Goal: Check status: Check status

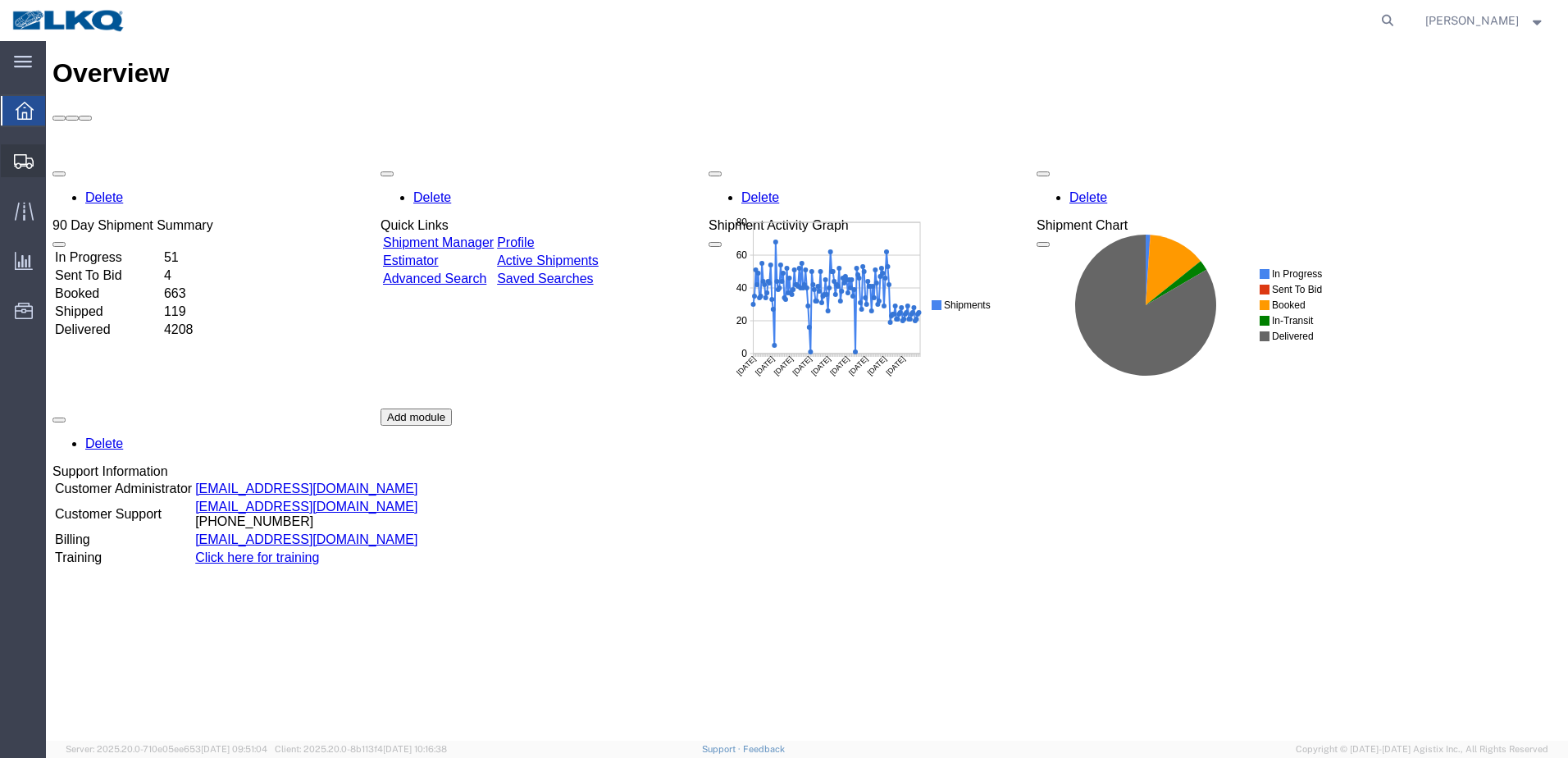
click at [57, 161] on span "Shipments" at bounding box center [51, 161] width 11 height 33
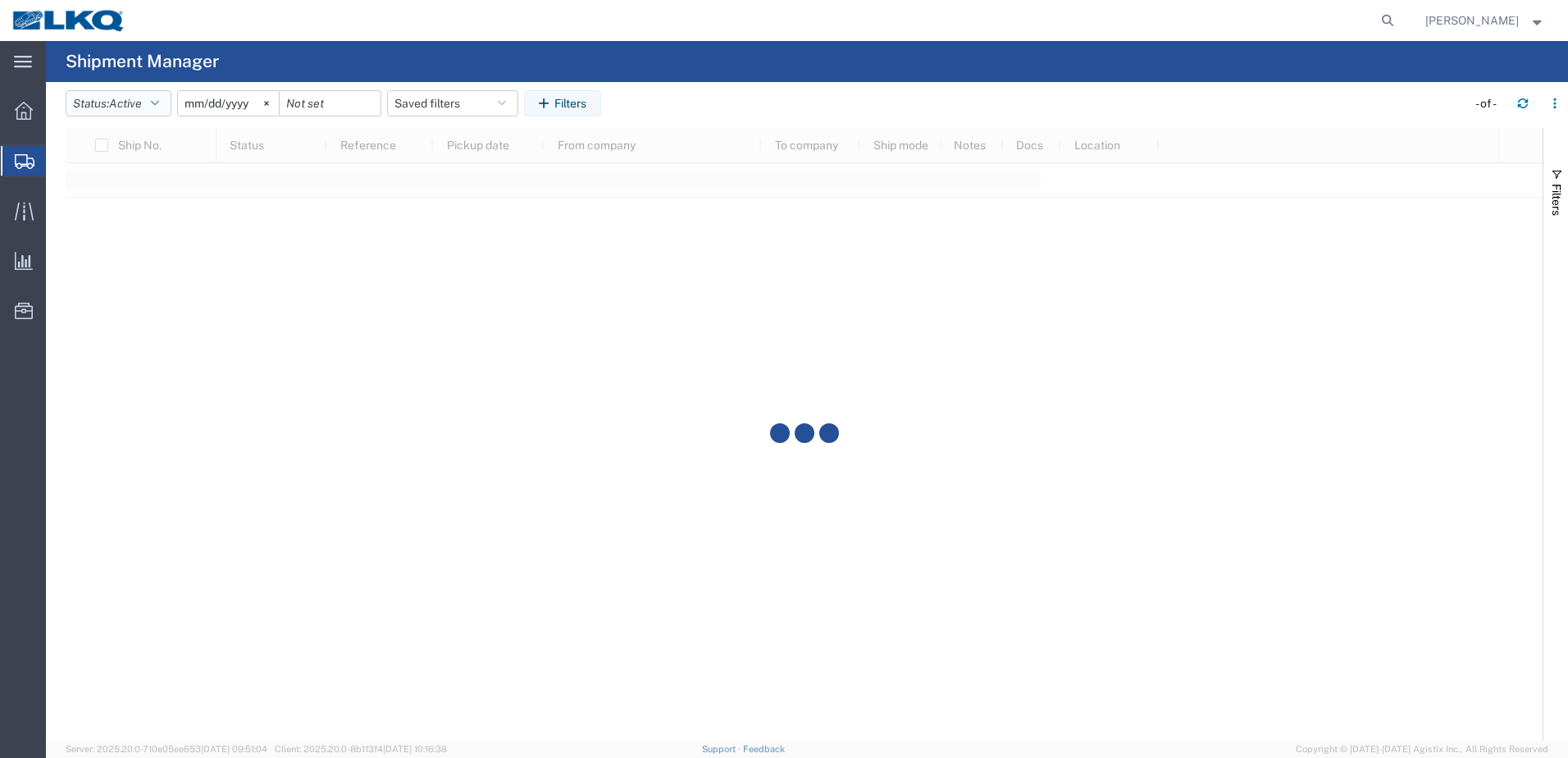
click at [159, 103] on icon "button" at bounding box center [155, 103] width 8 height 11
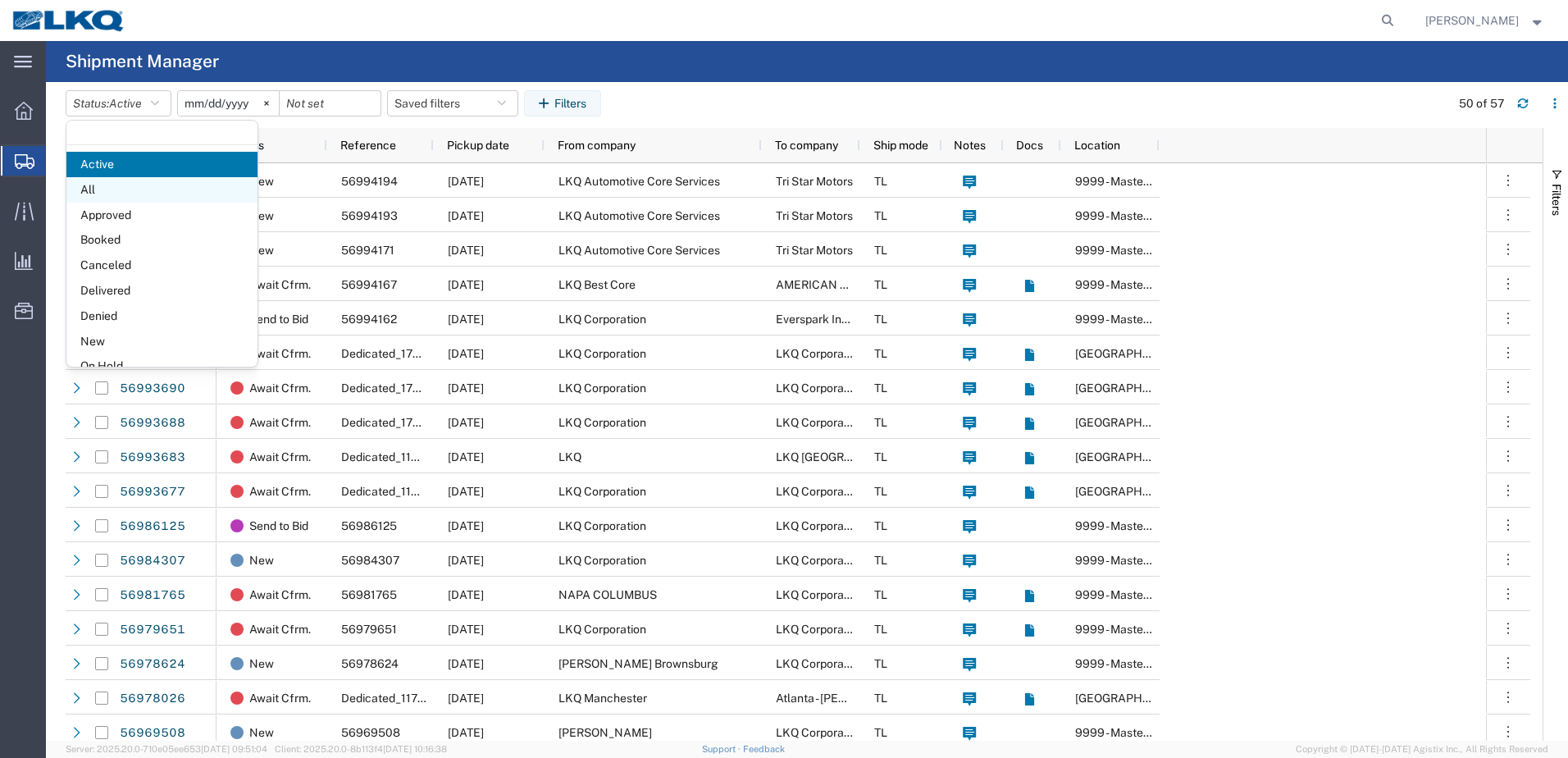
click at [92, 184] on span "All" at bounding box center [162, 190] width 191 height 25
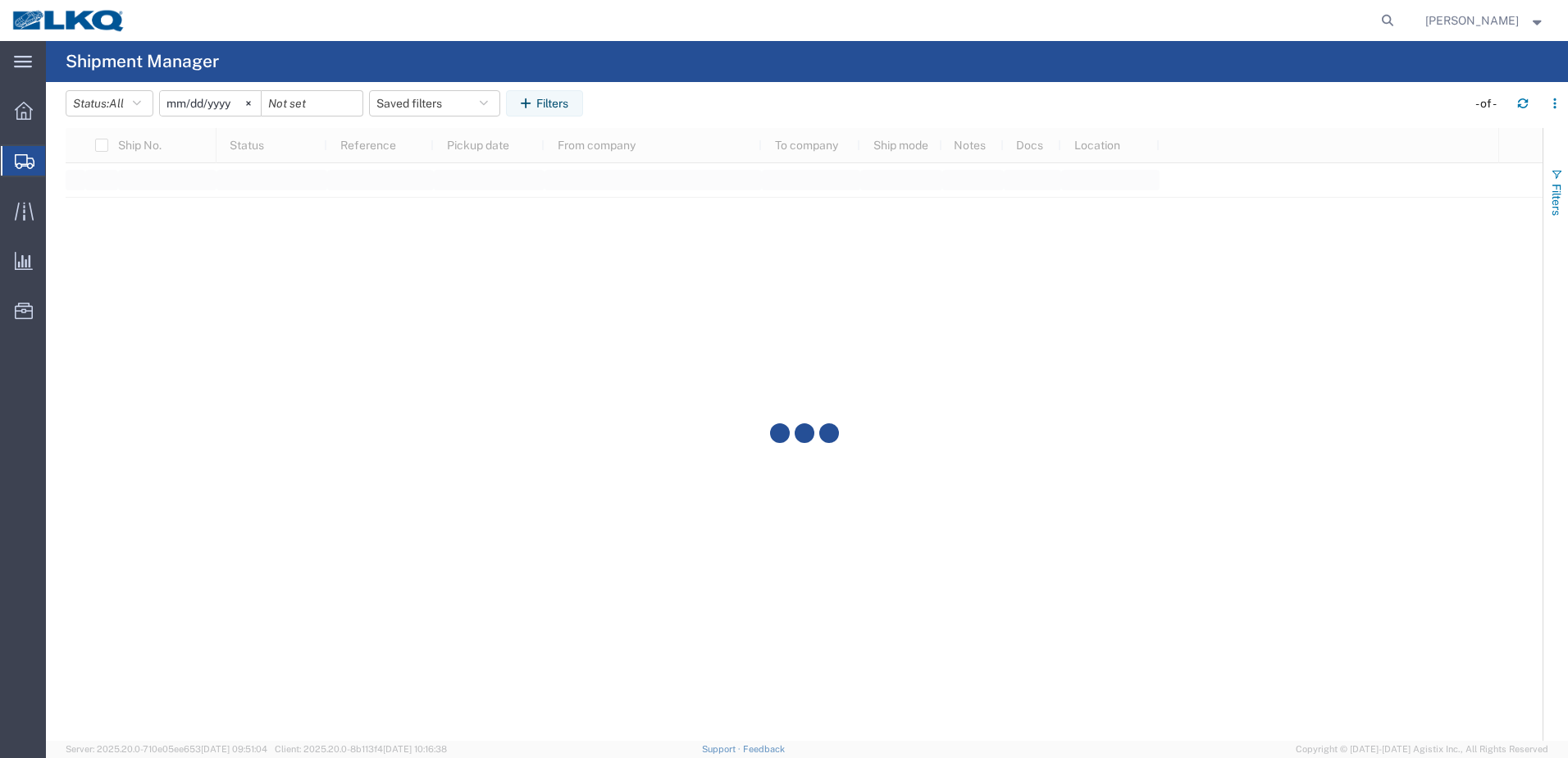
click at [1556, 171] on span "button" at bounding box center [1557, 175] width 13 height 13
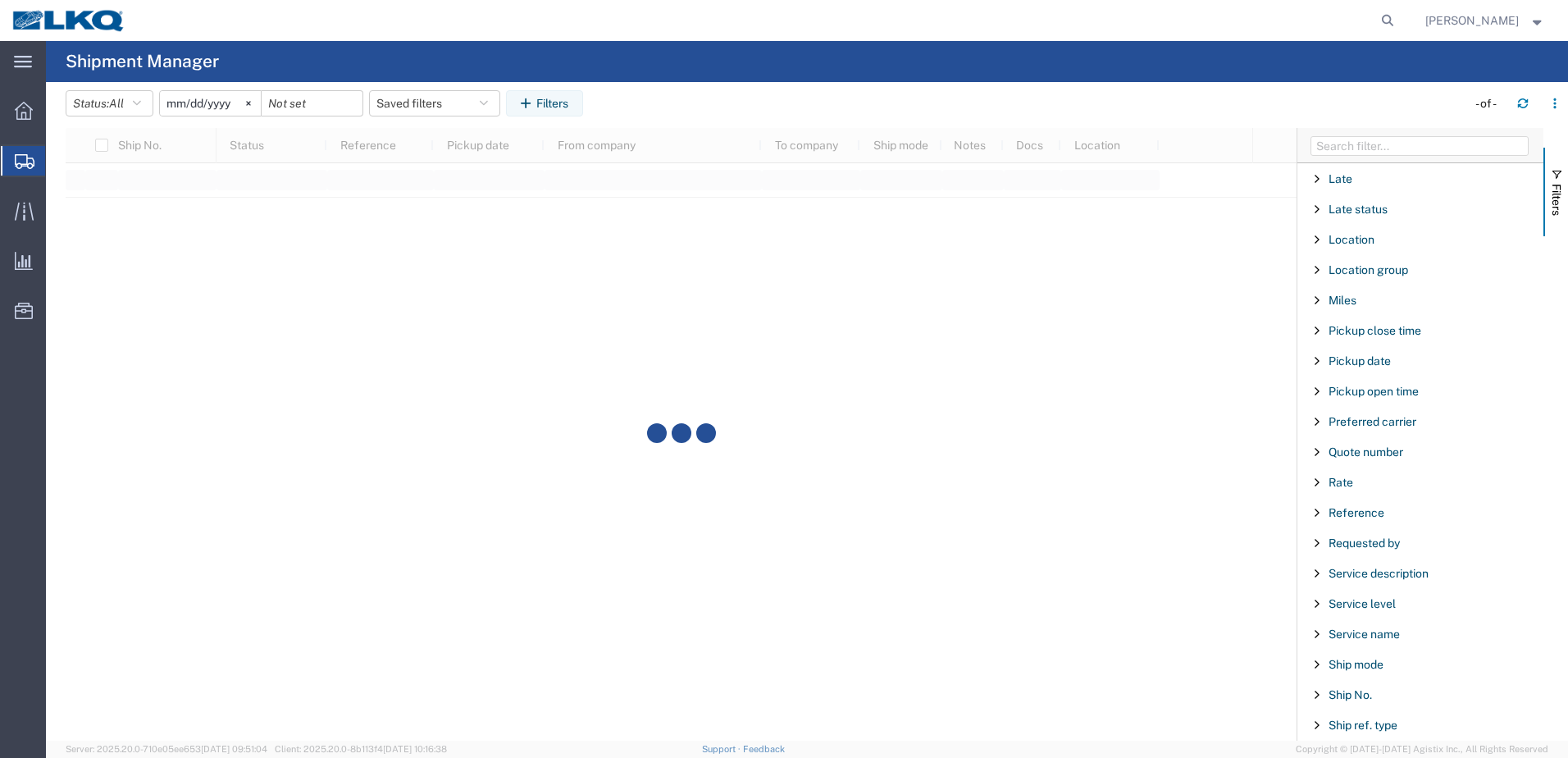
scroll to position [984, 0]
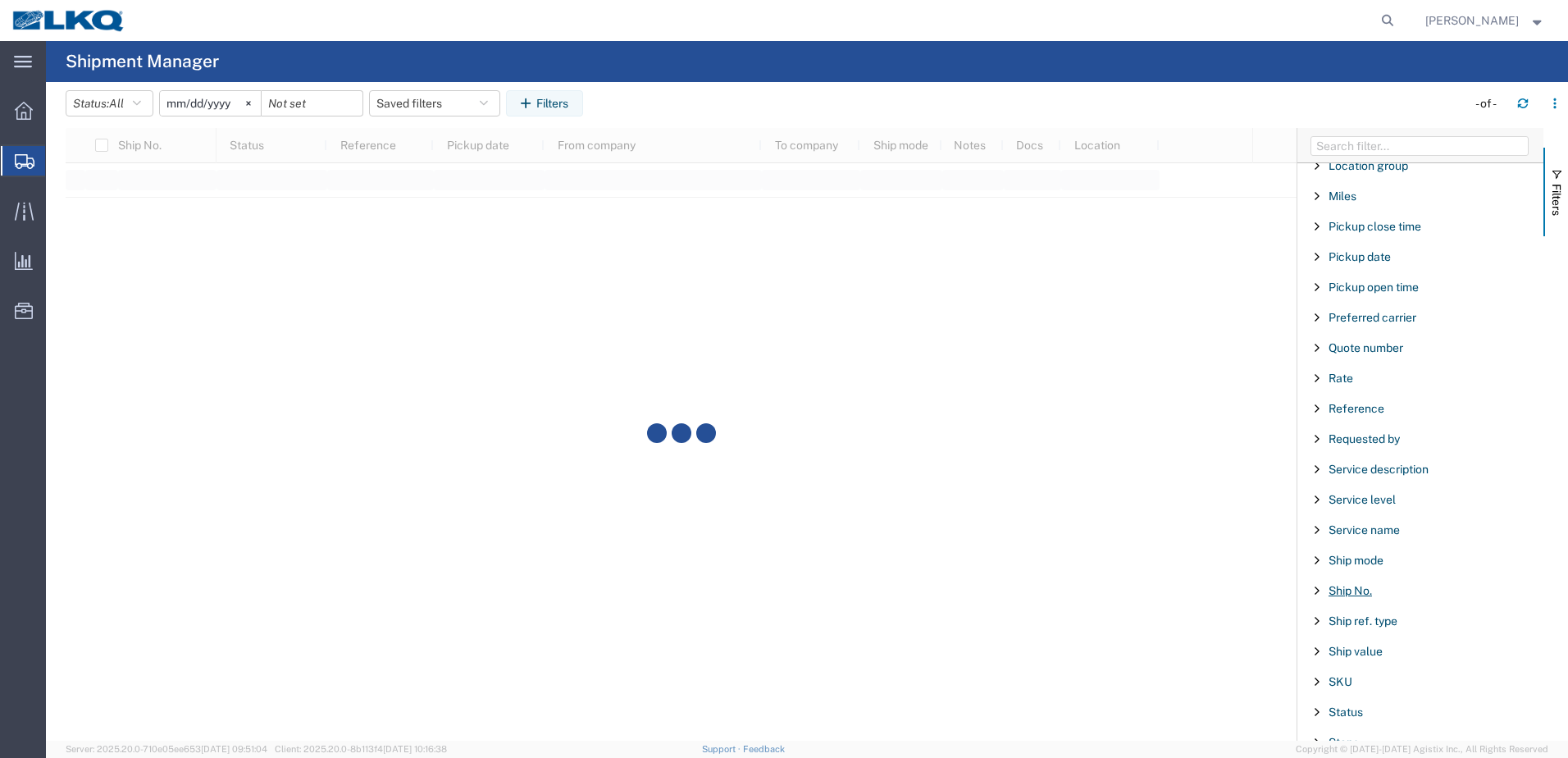
click at [1345, 590] on span "Ship No." at bounding box center [1350, 591] width 43 height 13
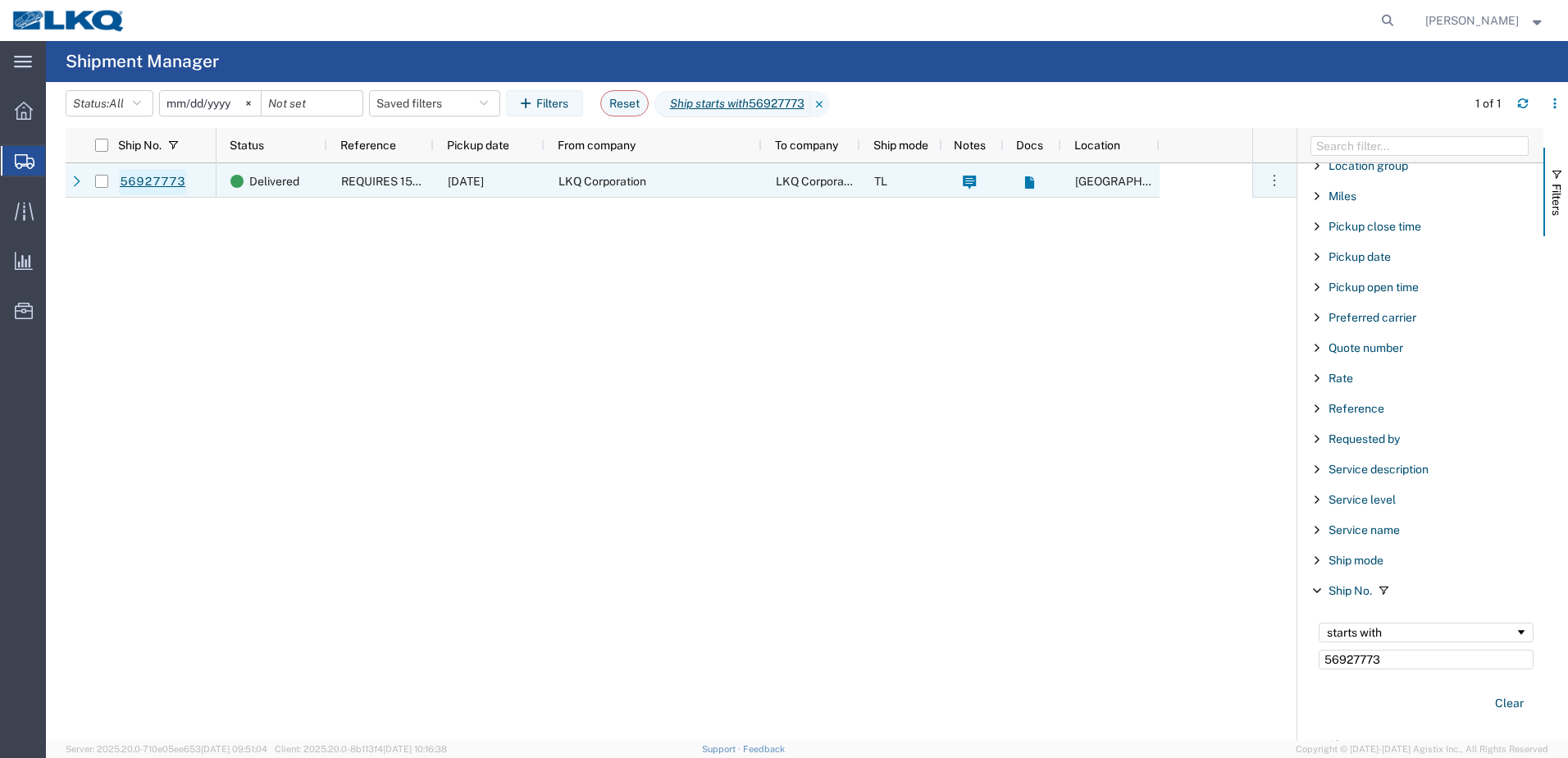
type input "56927773"
click at [158, 185] on link "56927773" at bounding box center [153, 182] width 67 height 26
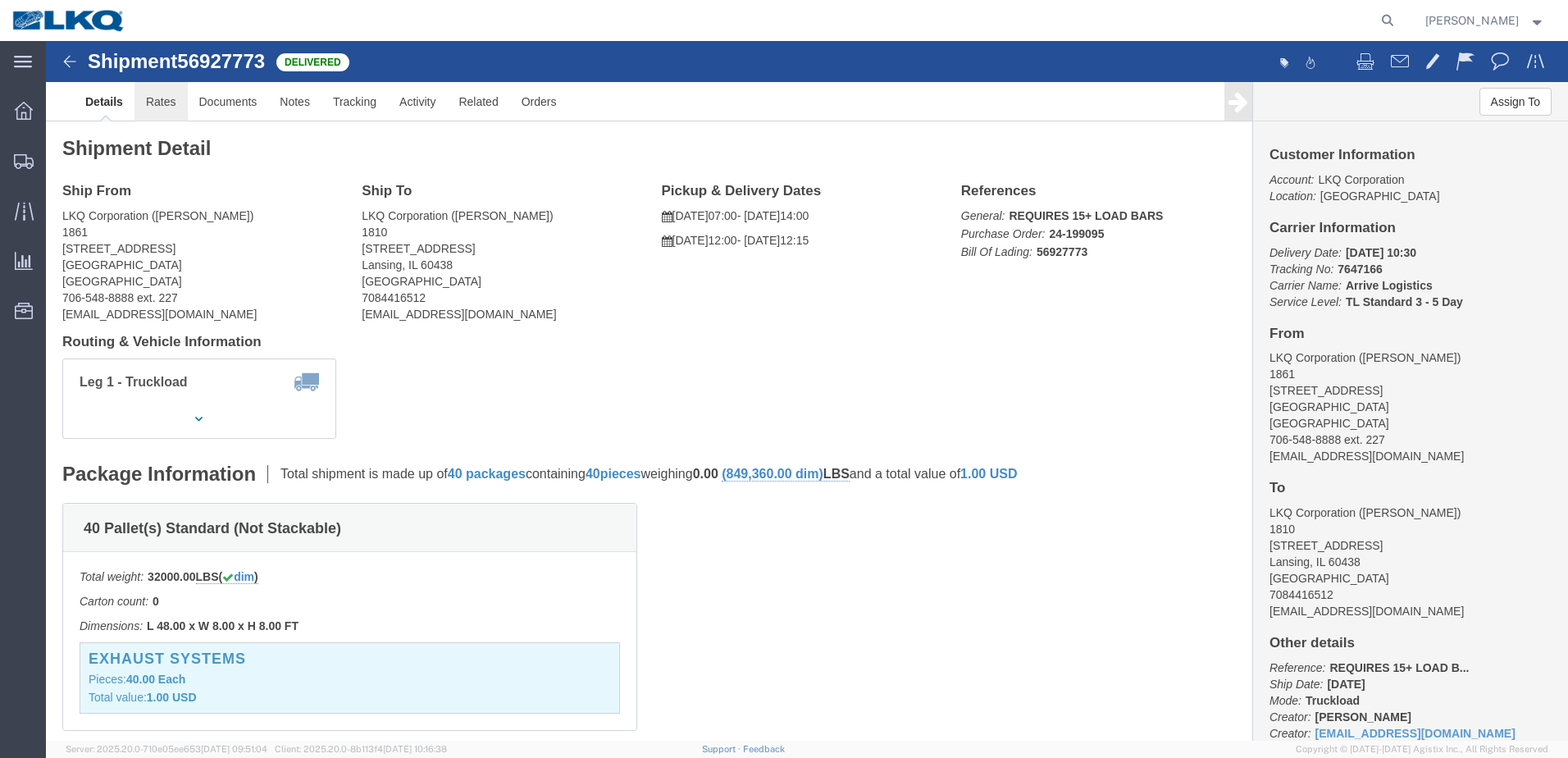
click link "Rates"
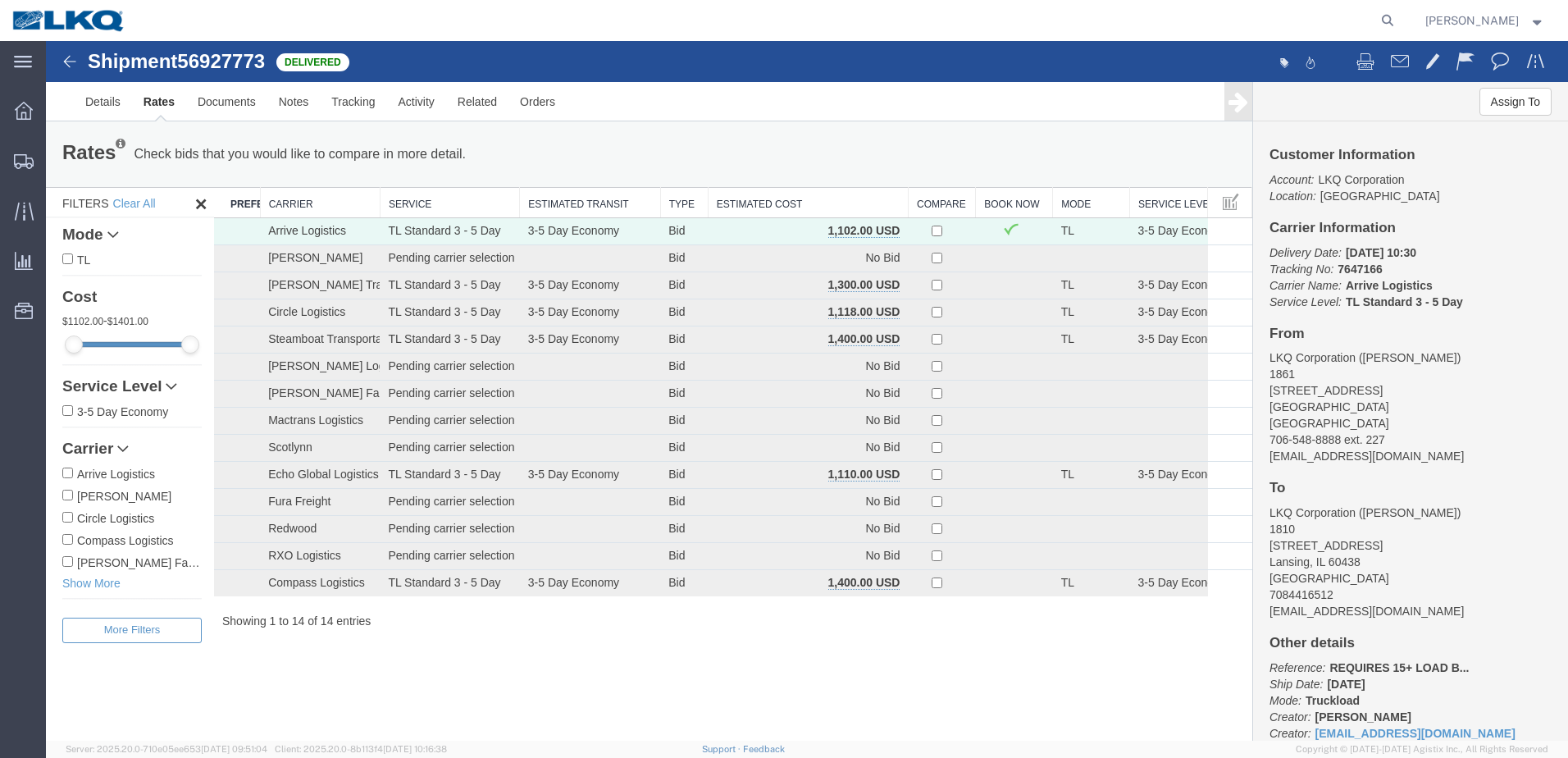
click at [67, 64] on img at bounding box center [70, 62] width 20 height 20
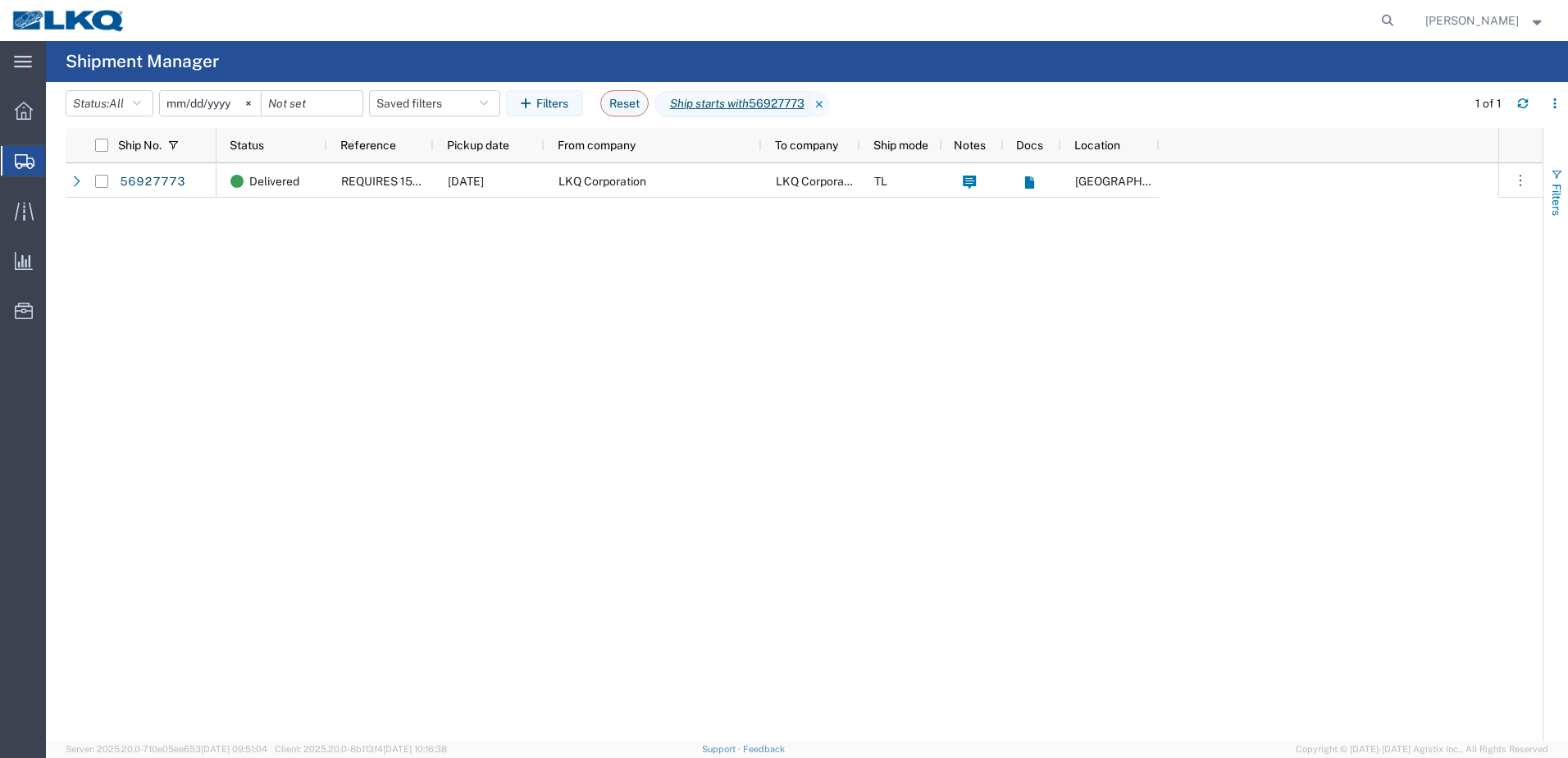
click at [1557, 180] on span "button" at bounding box center [1557, 175] width 13 height 13
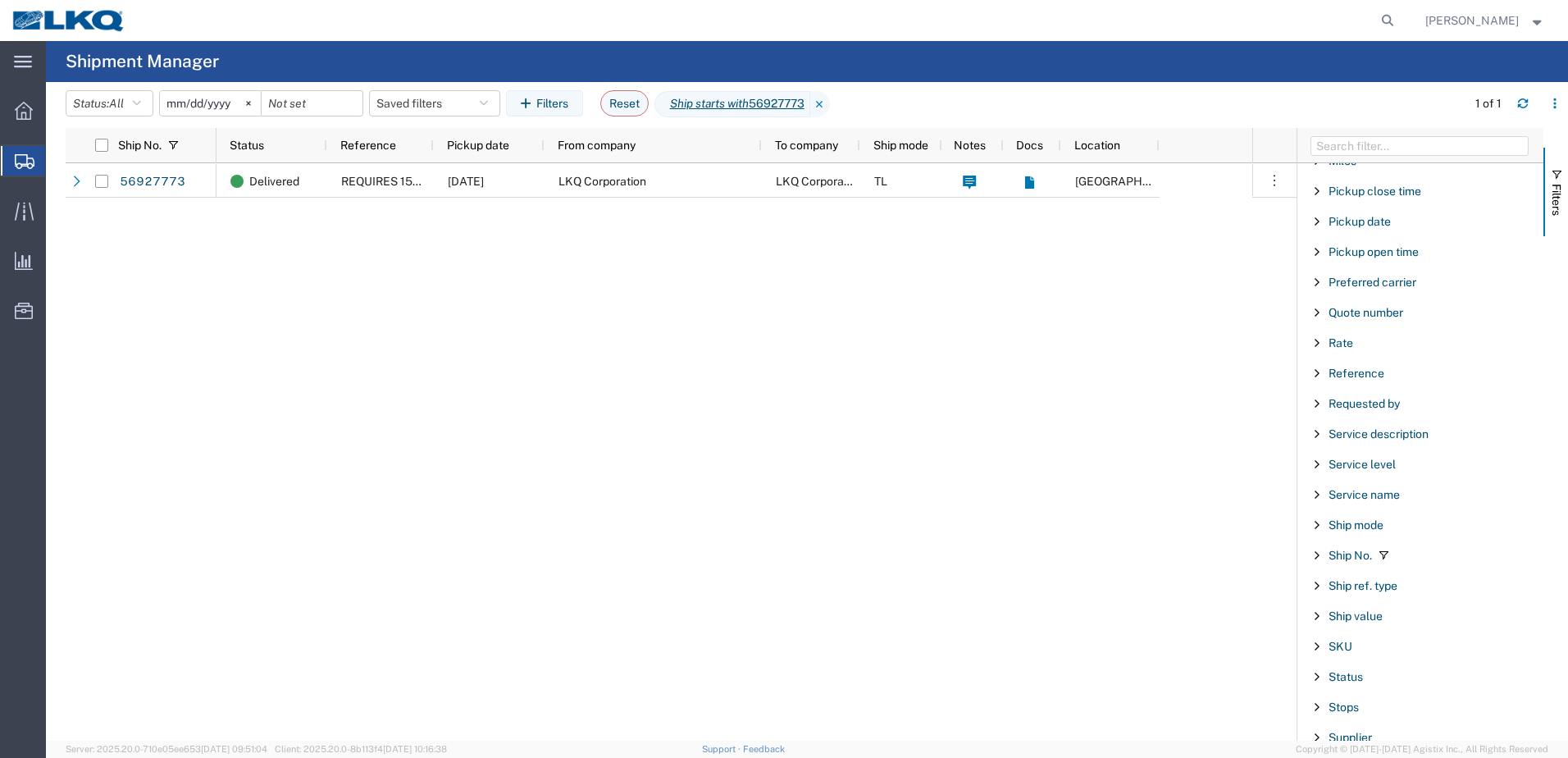
scroll to position [1066, 0]
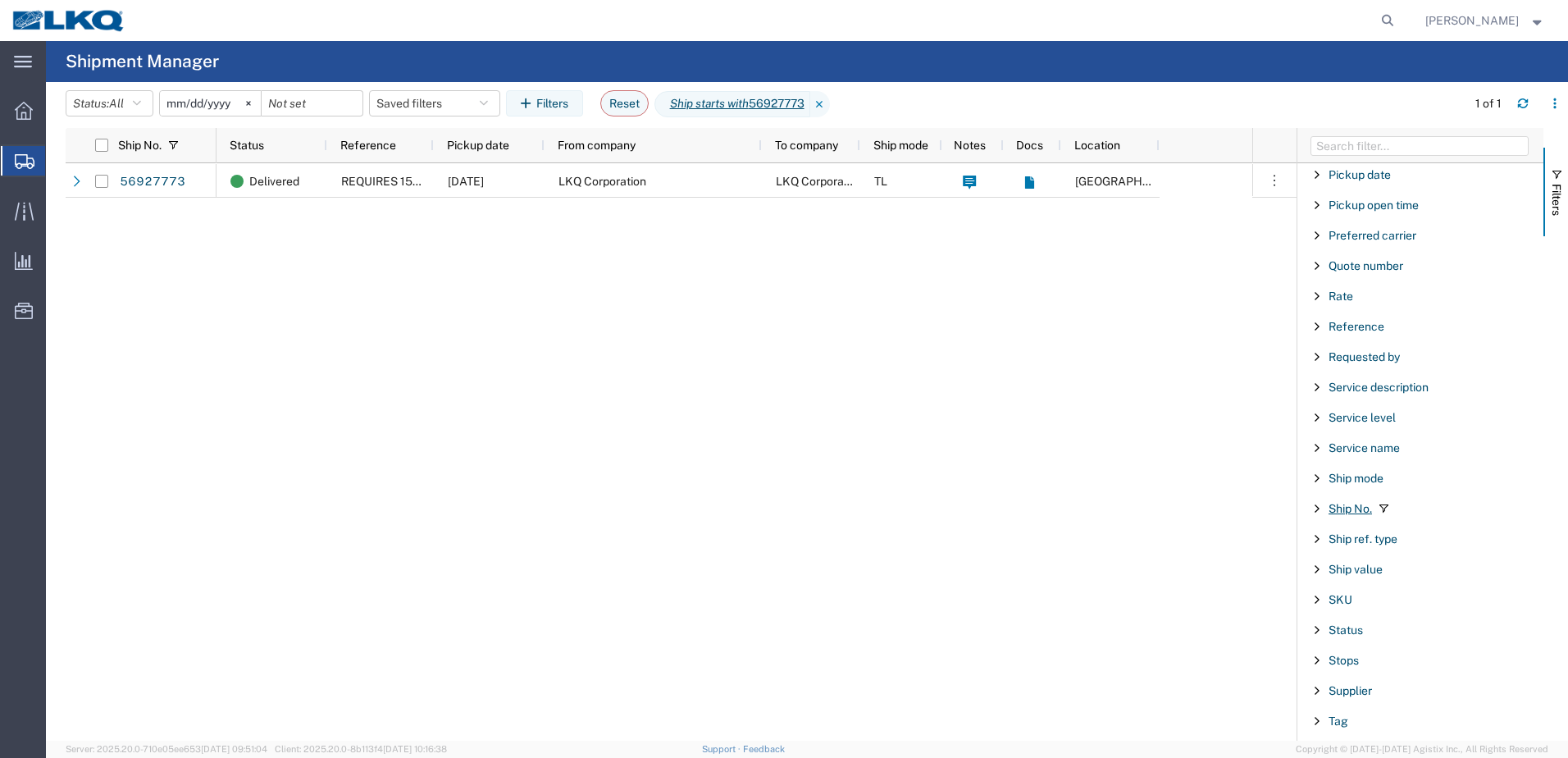
click at [1346, 509] on span "Ship No." at bounding box center [1350, 509] width 43 height 13
drag, startPoint x: 1397, startPoint y: 582, endPoint x: 1131, endPoint y: 583, distance: 266.0
click at [1180, 589] on div "Ship No. Status Reference Pickup date From company To company Ship mode Notes D…" at bounding box center [816, 434] width 1502 height 613
type input "56935550"
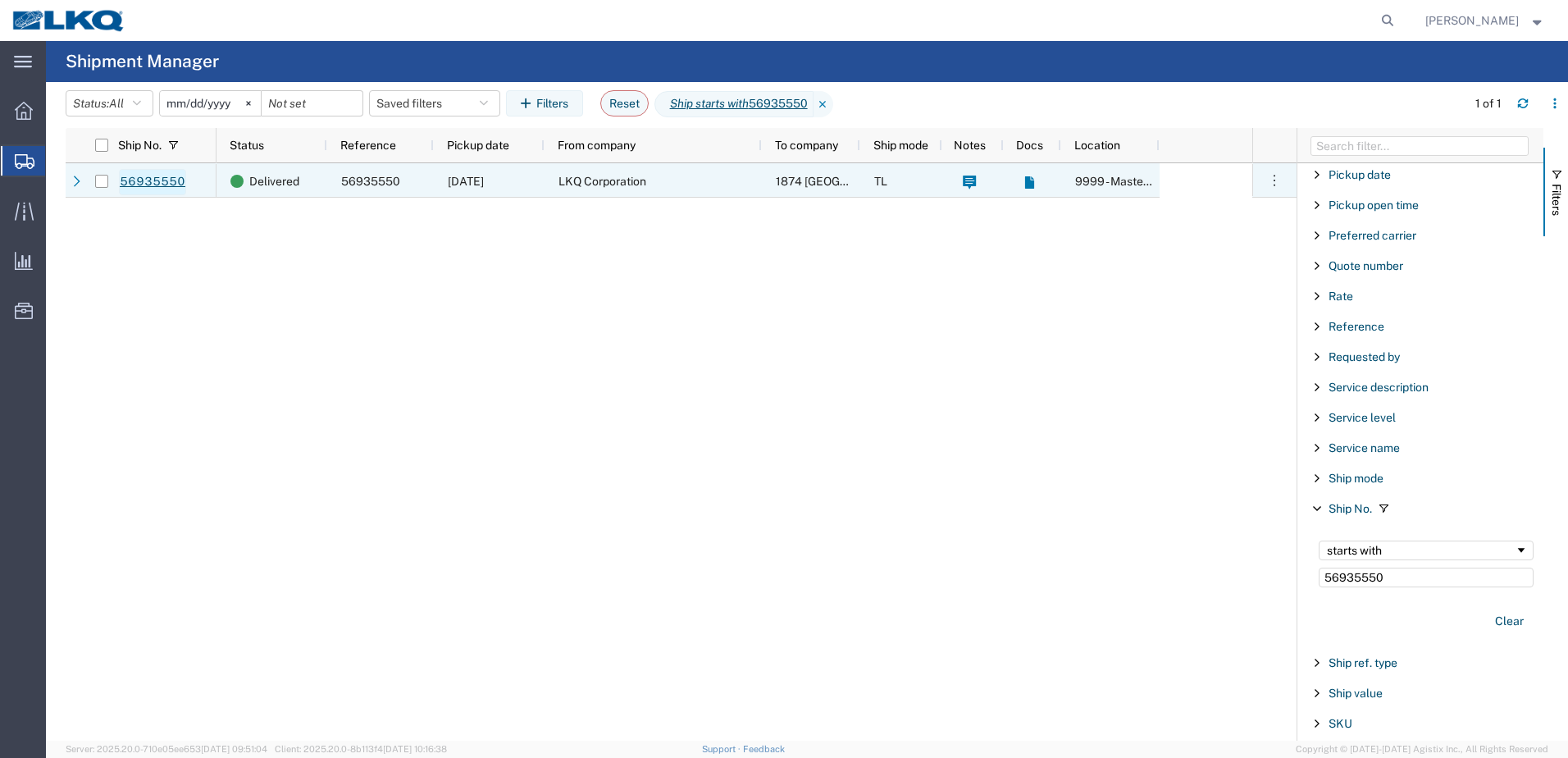
click at [145, 189] on link "56935550" at bounding box center [153, 182] width 67 height 26
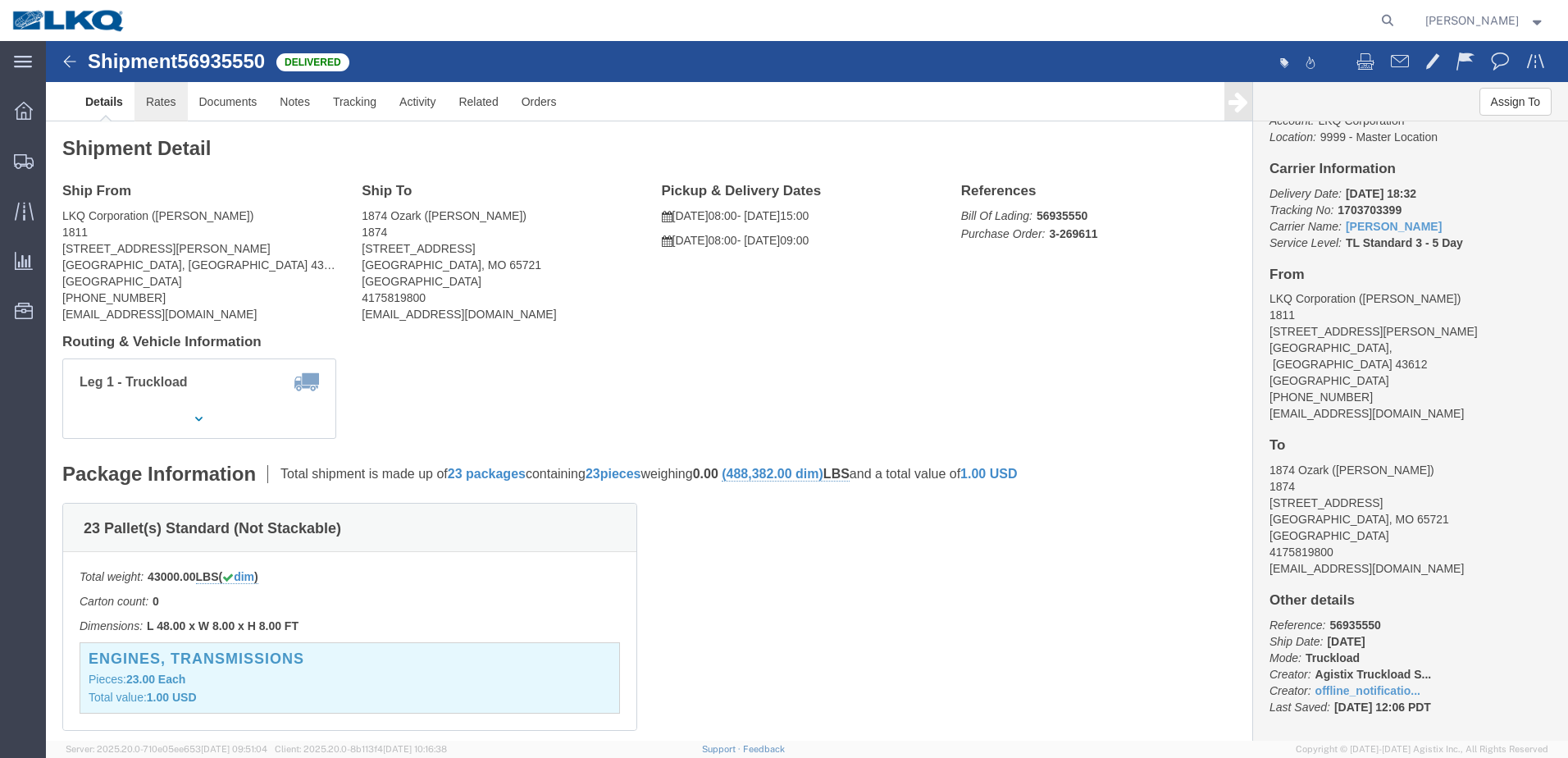
click link "Rates"
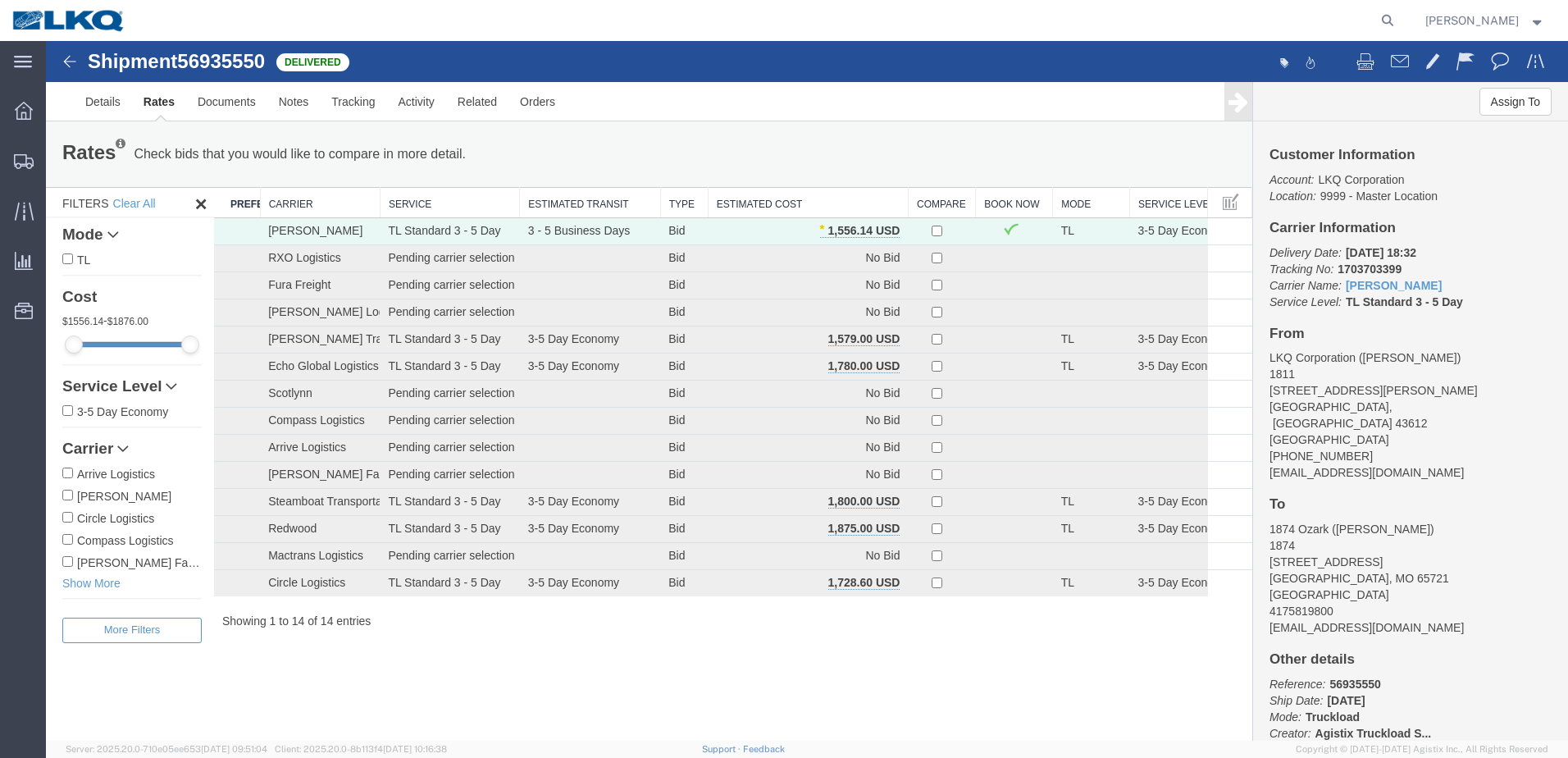
click at [67, 64] on img at bounding box center [70, 62] width 20 height 20
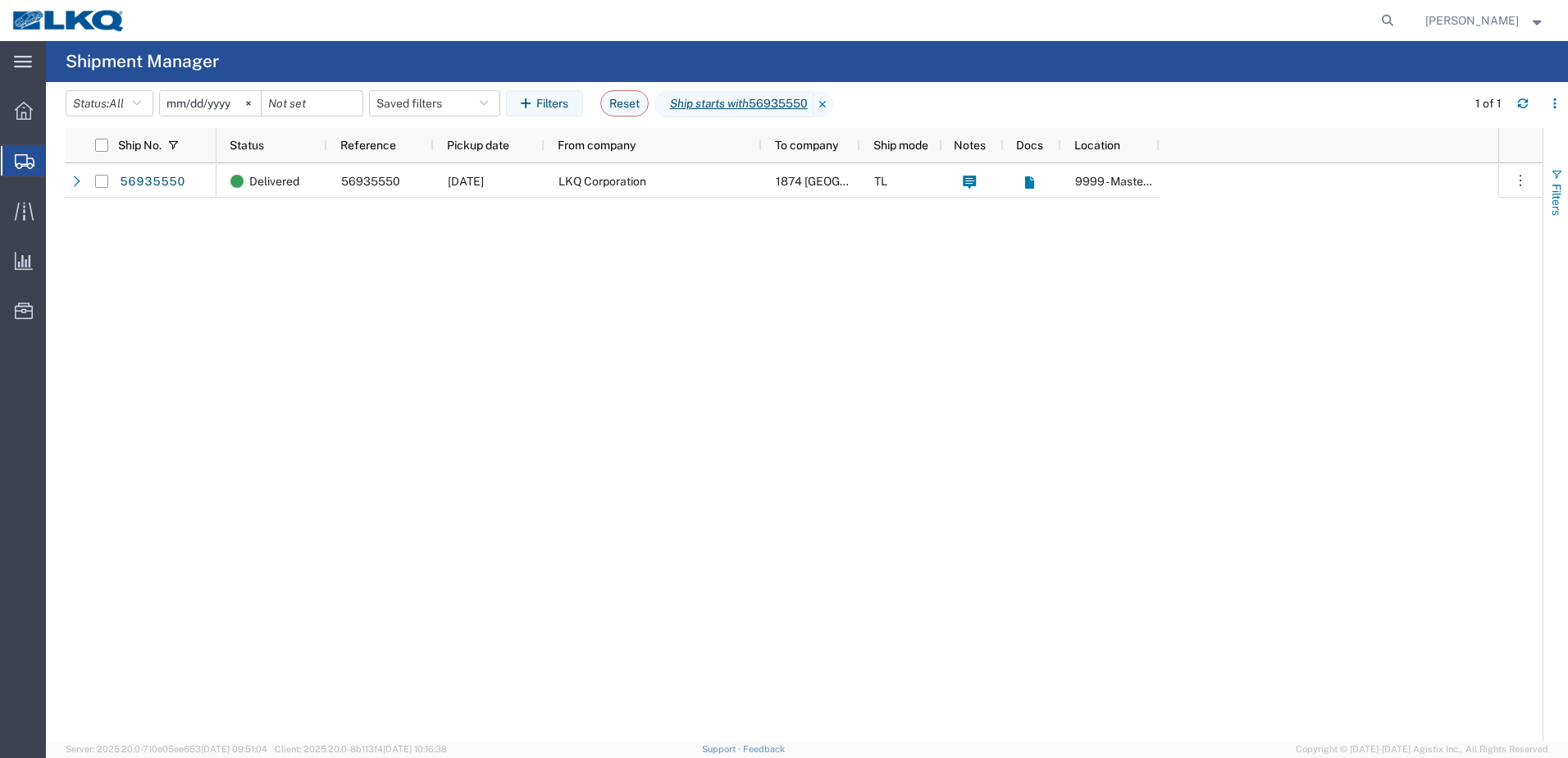
click at [1557, 176] on span "button" at bounding box center [1557, 175] width 13 height 13
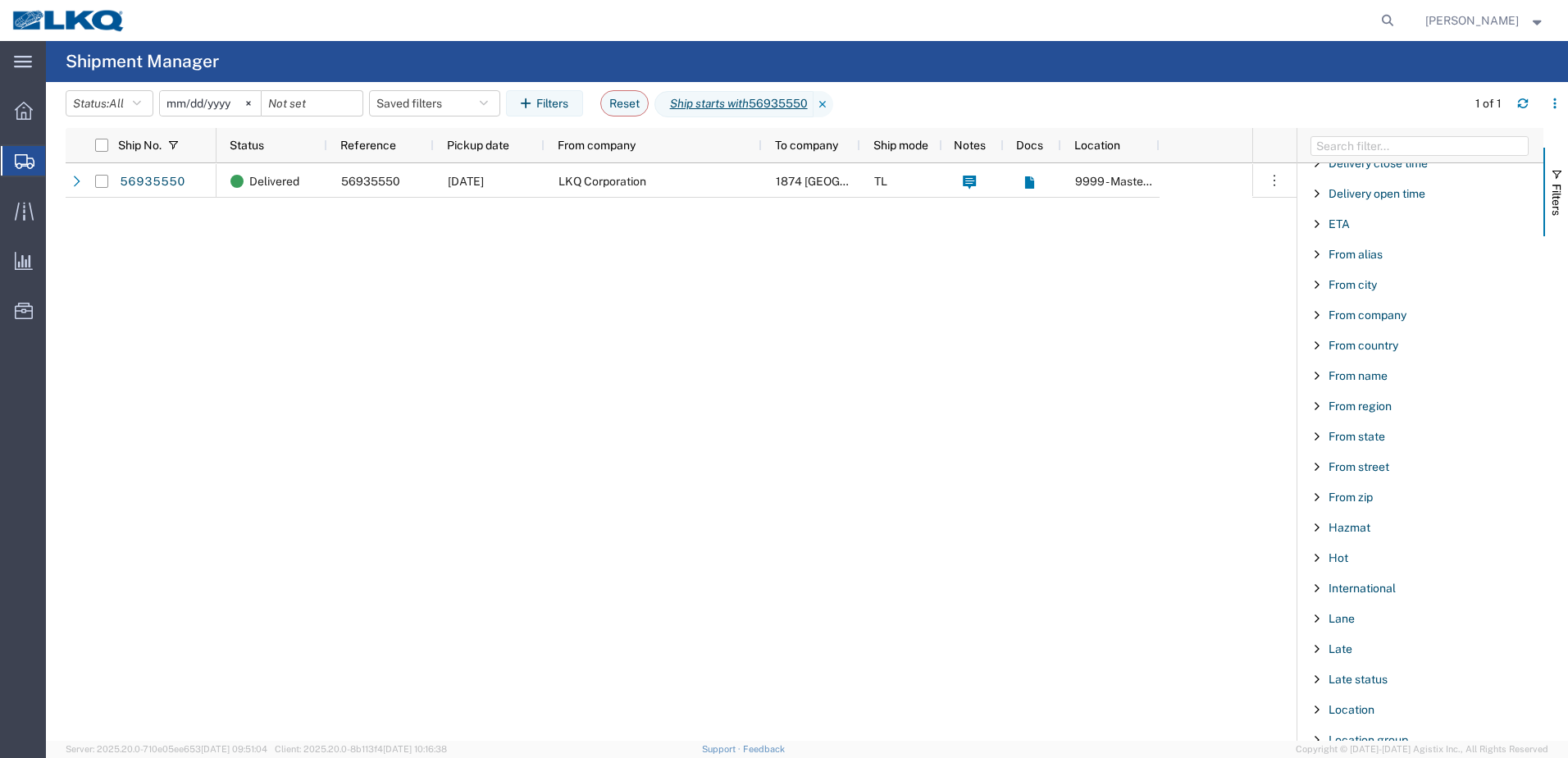
scroll to position [902, 0]
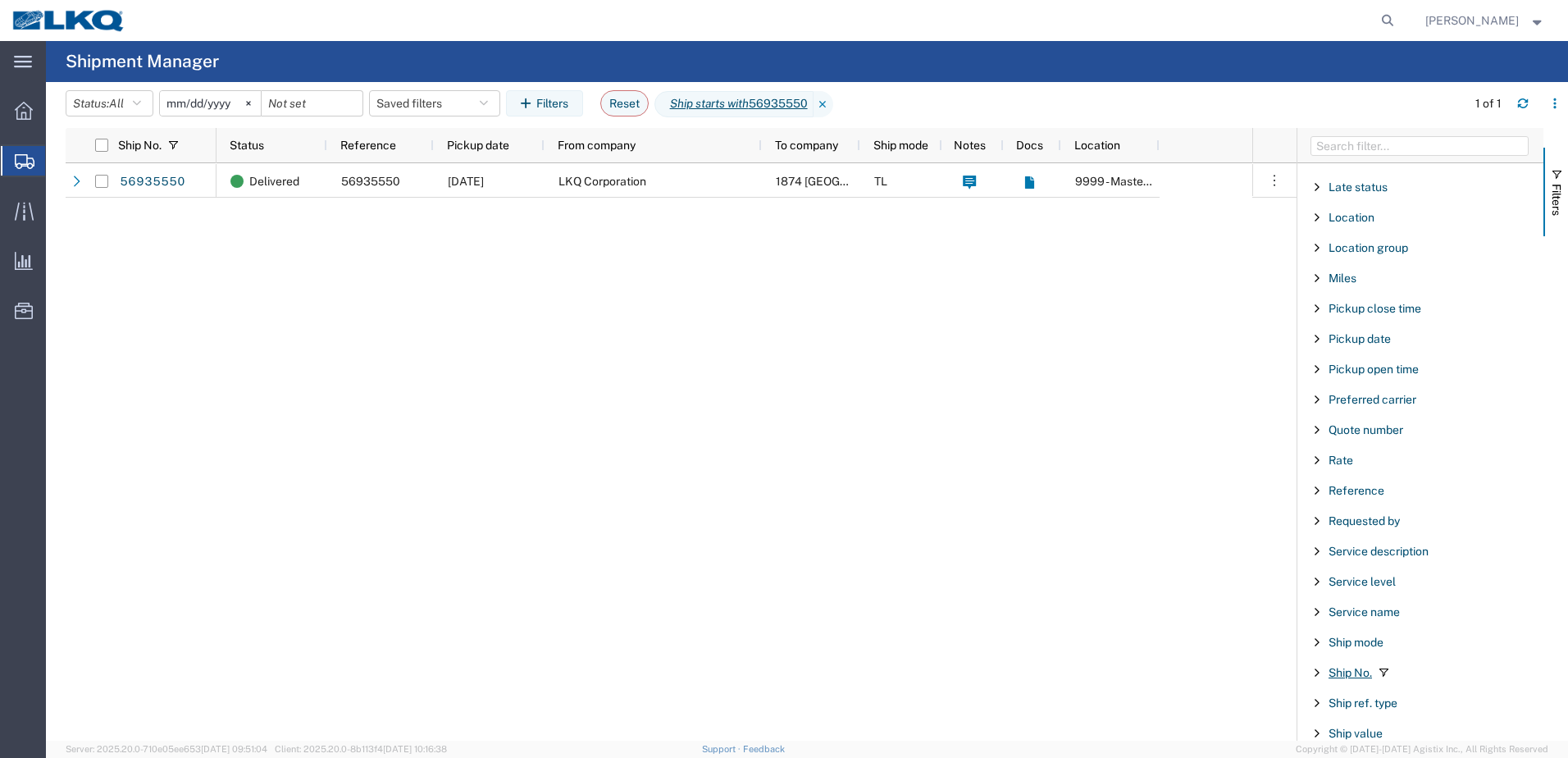
click at [1359, 670] on span "Ship No." at bounding box center [1350, 673] width 43 height 13
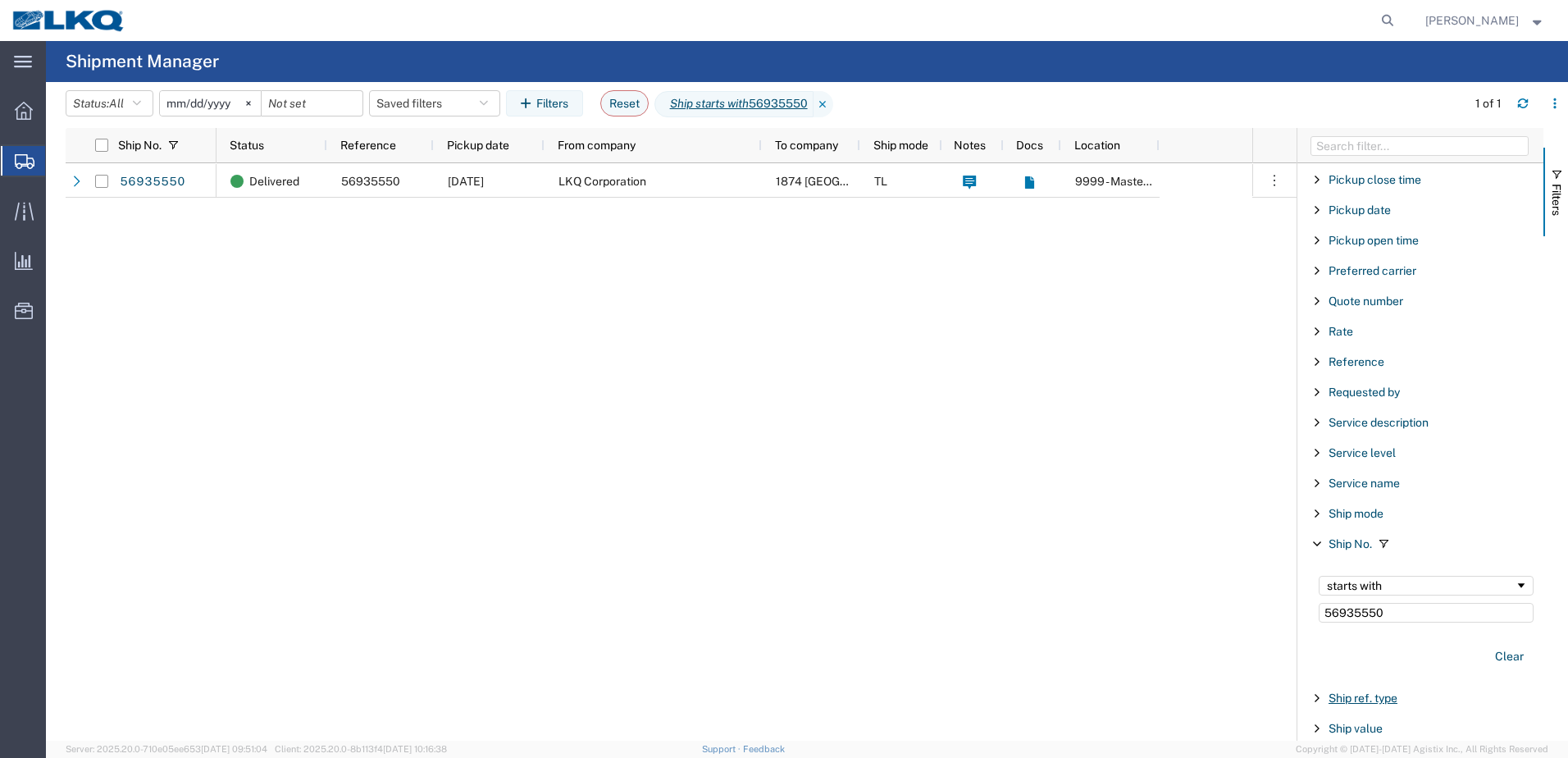
scroll to position [1066, 0]
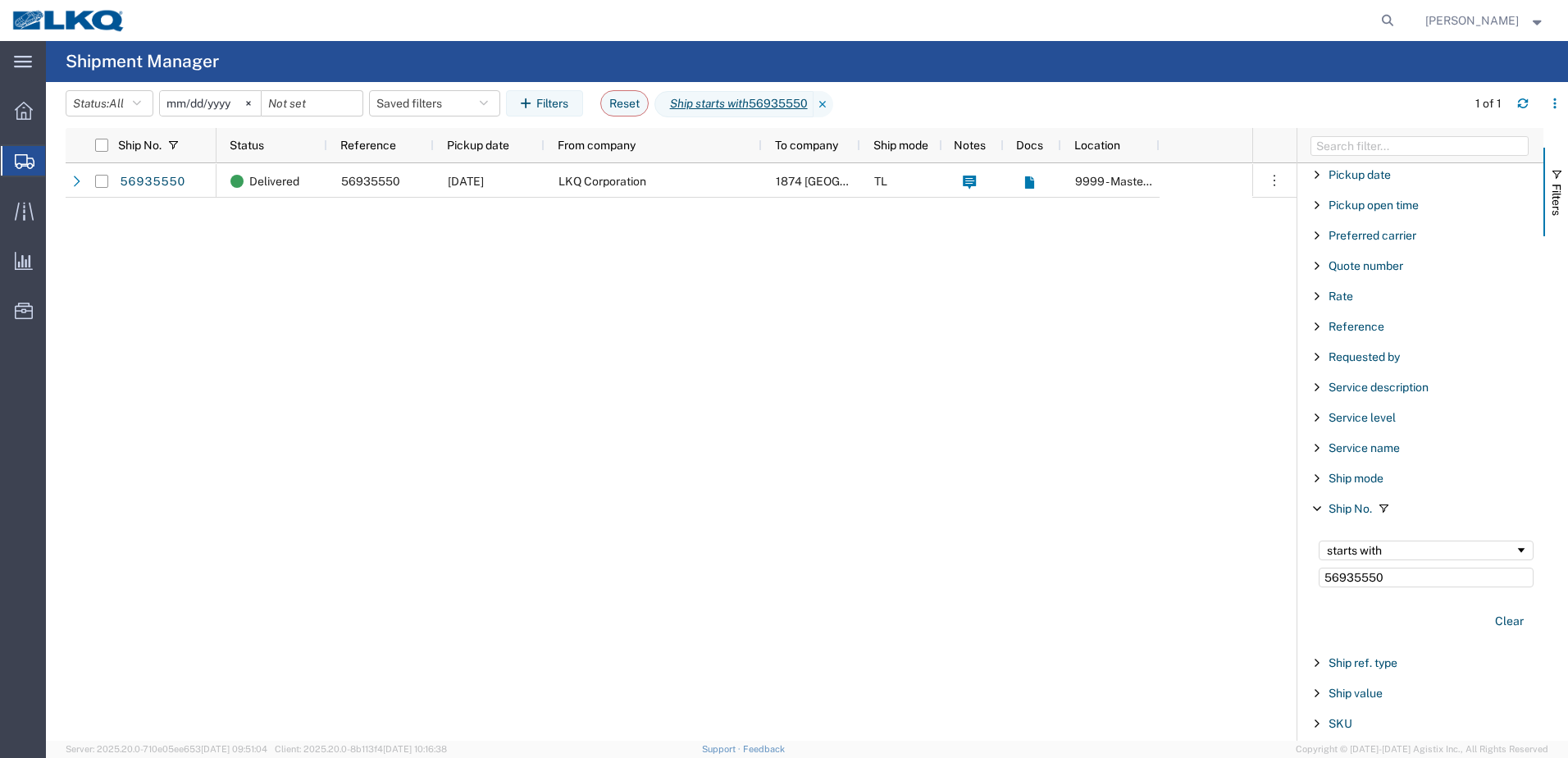
drag, startPoint x: 1393, startPoint y: 572, endPoint x: 1183, endPoint y: 546, distance: 211.6
click at [1193, 549] on div "Ship No. Status Reference Pickup date From company To company Ship mode Notes D…" at bounding box center [816, 434] width 1502 height 613
type input "56920908"
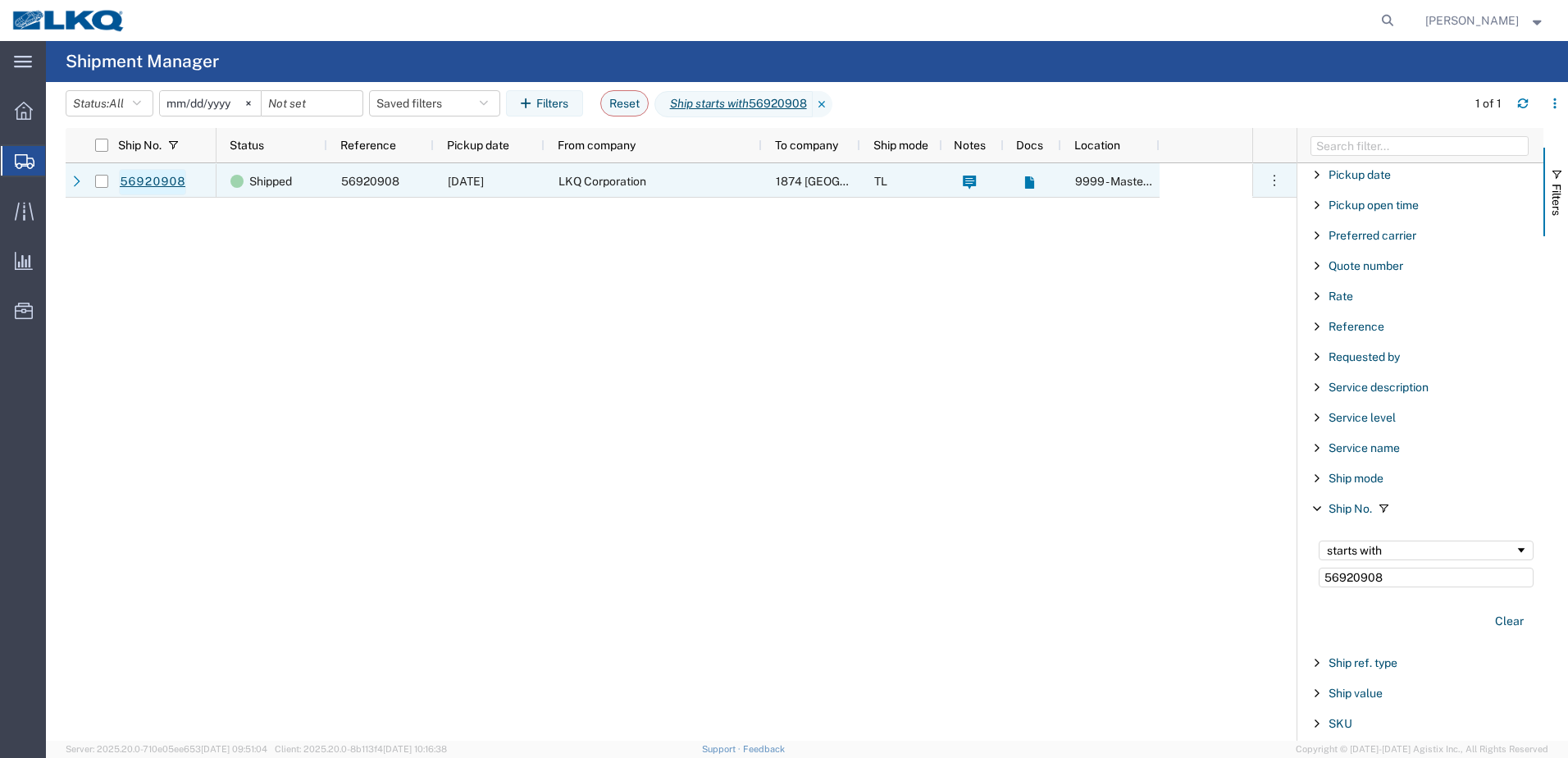
click at [135, 179] on link "56920908" at bounding box center [153, 182] width 67 height 26
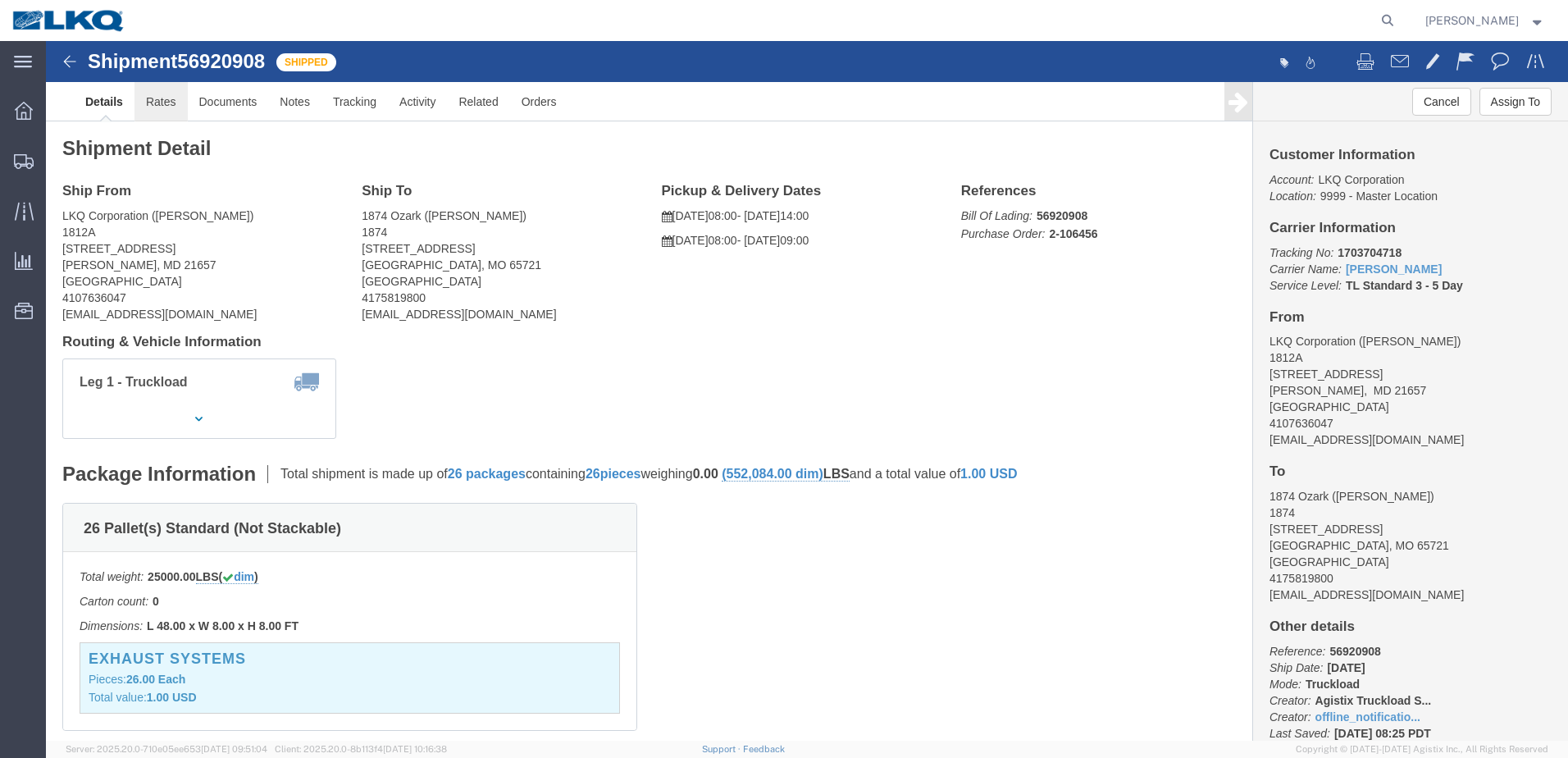
click link "Rates"
